Goal: Task Accomplishment & Management: Manage account settings

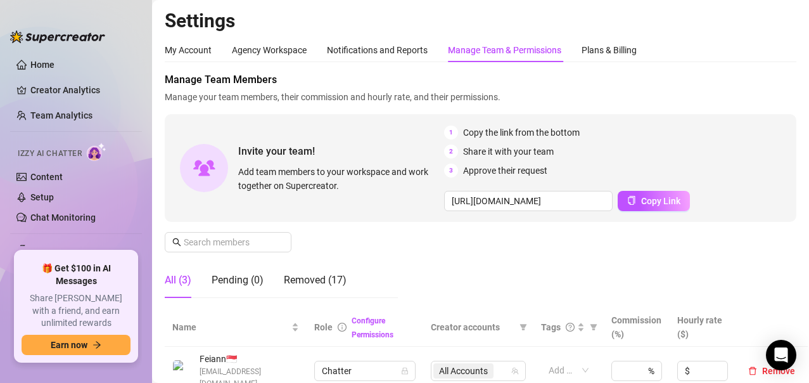
scroll to position [127, 0]
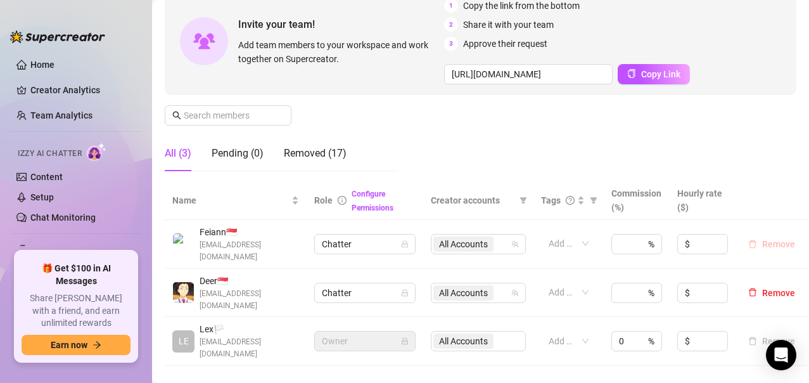
click at [767, 239] on span "Remove" at bounding box center [778, 244] width 33 height 10
click at [312, 157] on div "Removed (17)" at bounding box center [315, 153] width 63 height 15
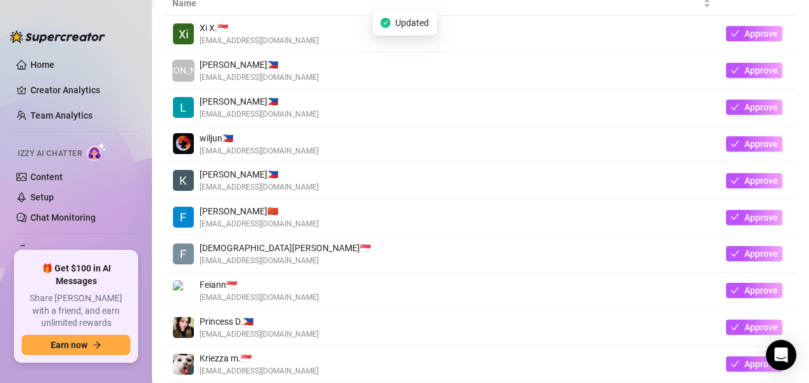
scroll to position [380, 0]
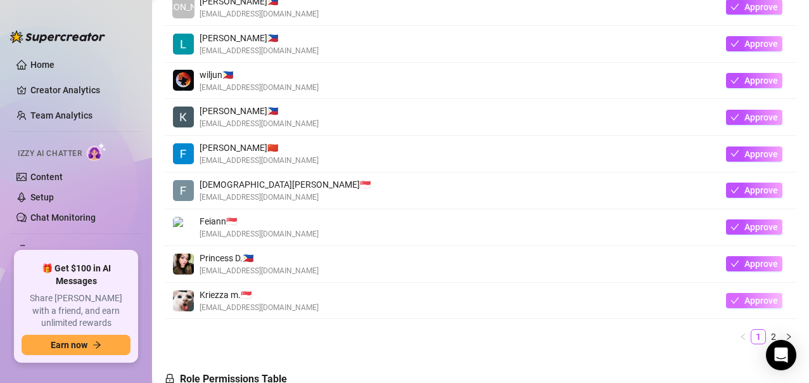
click at [731, 304] on button "Approve" at bounding box center [754, 300] width 56 height 15
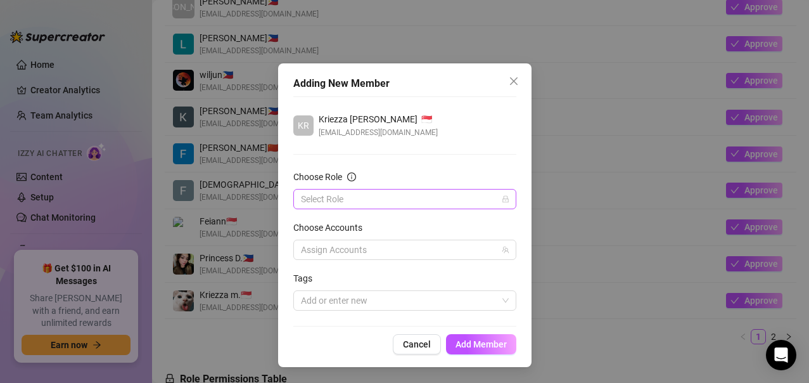
click at [503, 201] on icon "lock" at bounding box center [506, 199] width 6 height 7
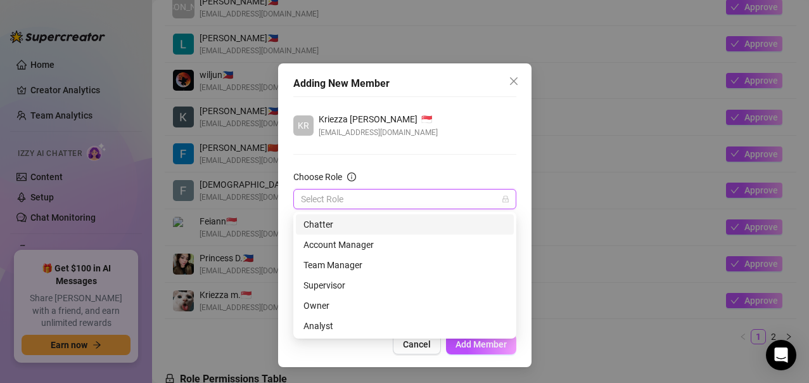
click at [347, 200] on input "Choose Role" at bounding box center [399, 198] width 196 height 19
click at [327, 222] on div "Chatter" at bounding box center [405, 224] width 203 height 14
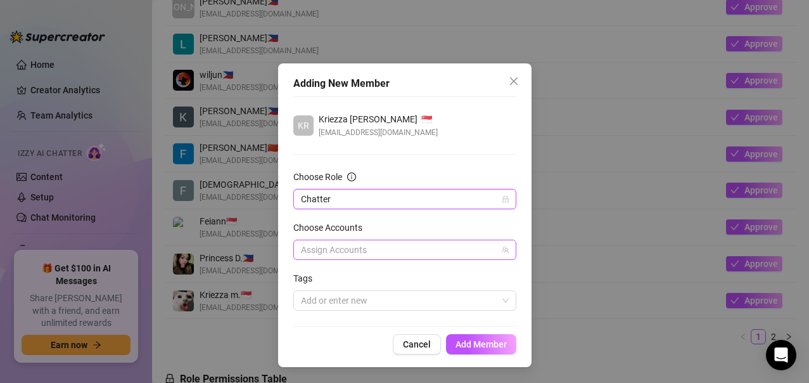
click at [308, 252] on div at bounding box center [398, 250] width 205 height 18
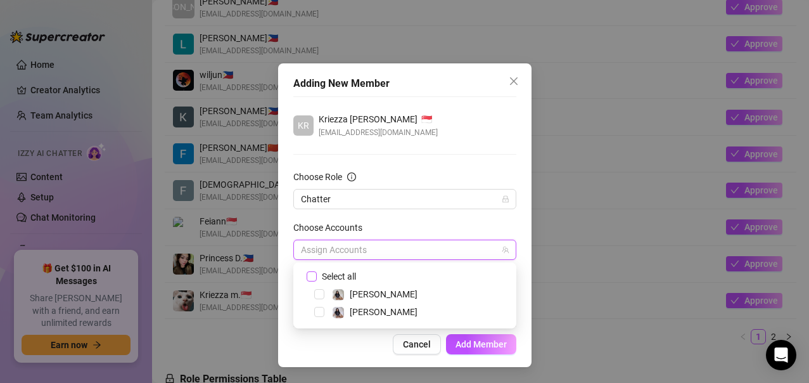
click at [311, 274] on input "Select all" at bounding box center [311, 275] width 9 height 9
checkbox input "true"
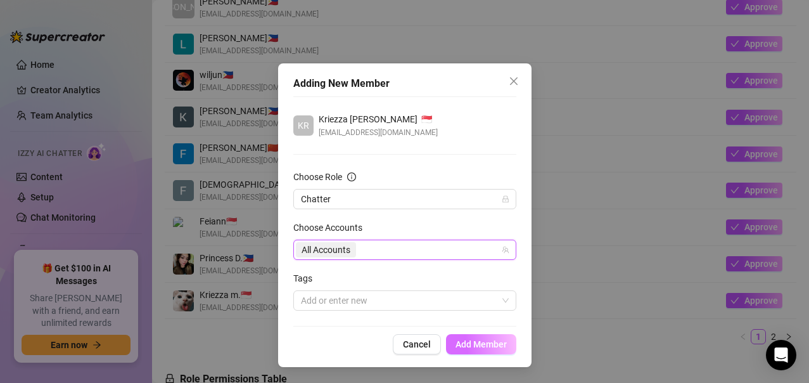
click at [478, 345] on span "Add Member" at bounding box center [481, 344] width 51 height 10
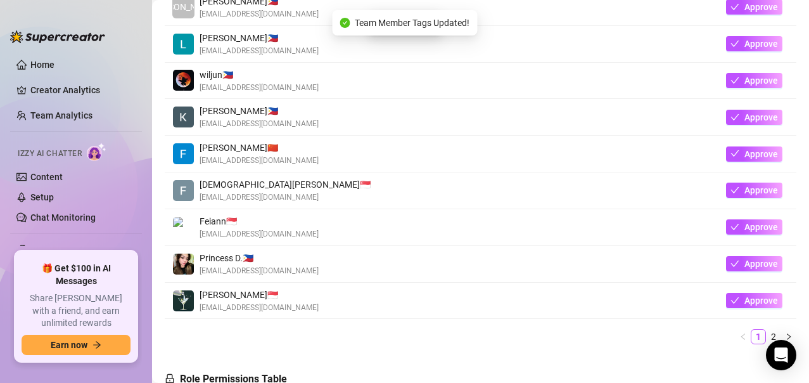
scroll to position [0, 0]
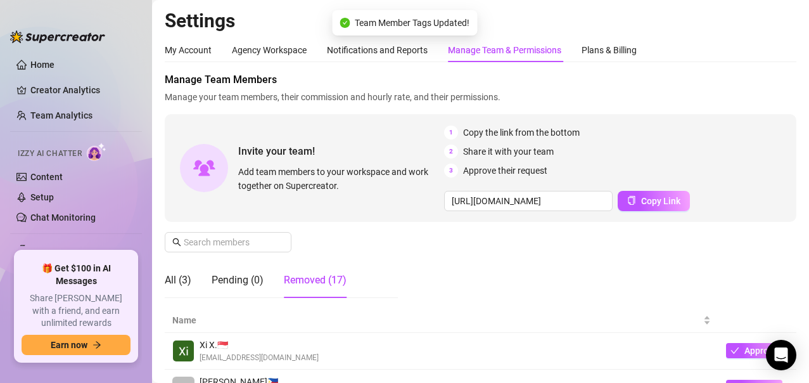
click at [181, 288] on div "All (3)" at bounding box center [178, 279] width 27 height 35
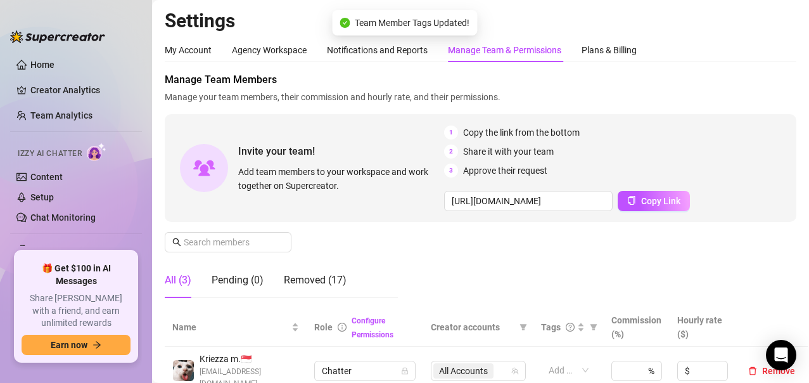
scroll to position [127, 0]
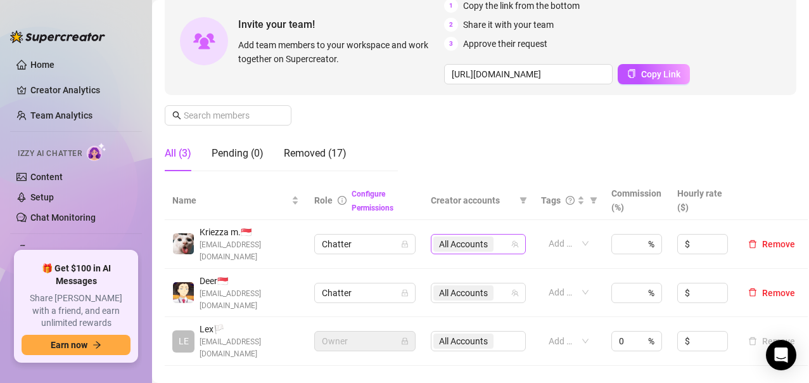
click at [520, 242] on div "All Accounts" at bounding box center [478, 244] width 95 height 20
click at [467, 164] on div "Manage Team Members Manage your team members, their commission and hourly rate,…" at bounding box center [481, 63] width 632 height 236
click at [321, 164] on div "Removed (17)" at bounding box center [315, 153] width 63 height 35
